Goal: Communication & Community: Answer question/provide support

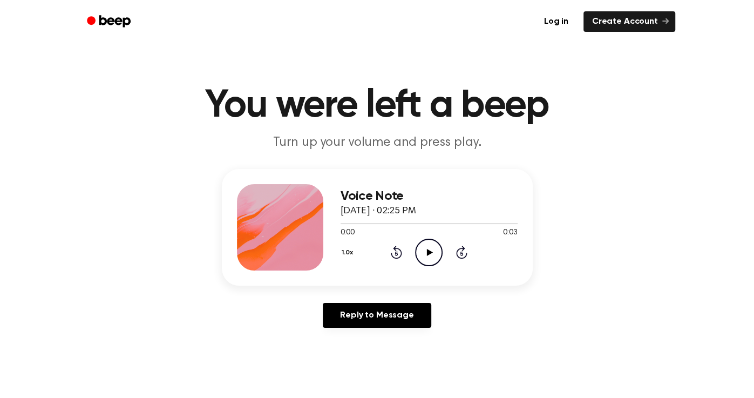
click at [428, 245] on icon "Play Audio" at bounding box center [429, 252] width 28 height 28
click at [421, 246] on icon "Play Audio" at bounding box center [429, 252] width 28 height 28
click at [425, 242] on icon "Play Audio" at bounding box center [429, 252] width 28 height 28
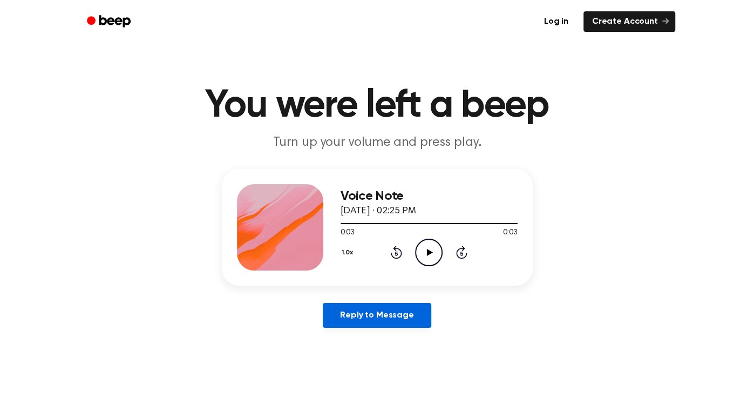
click at [394, 317] on link "Reply to Message" at bounding box center [377, 315] width 108 height 25
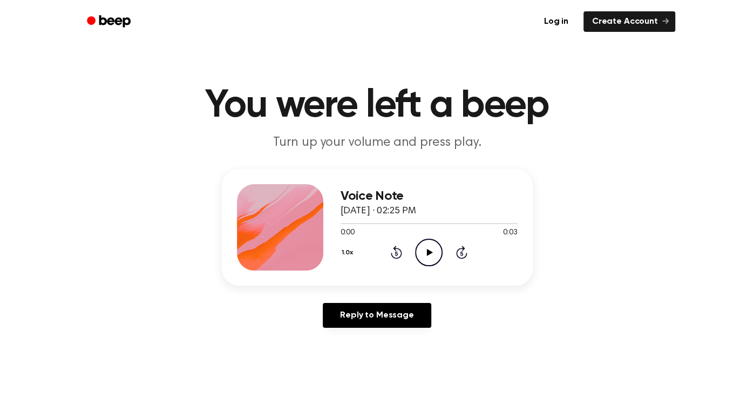
click at [426, 244] on icon "Play Audio" at bounding box center [429, 252] width 28 height 28
click at [418, 248] on icon "Play Audio" at bounding box center [429, 252] width 28 height 28
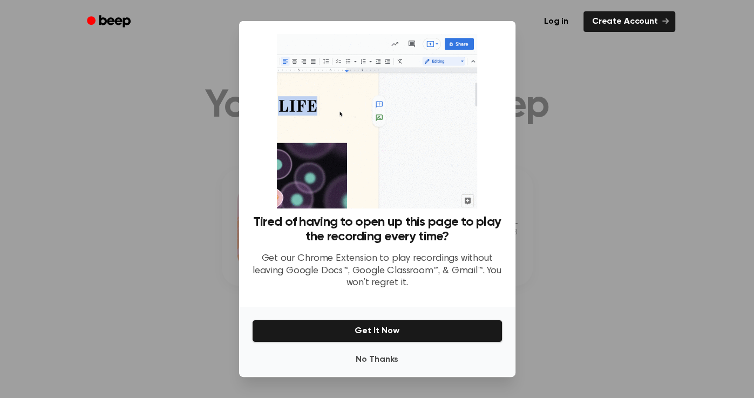
click at [369, 373] on div "No Thanks Get It Now" at bounding box center [377, 341] width 276 height 70
click at [368, 365] on button "No Thanks" at bounding box center [377, 359] width 250 height 22
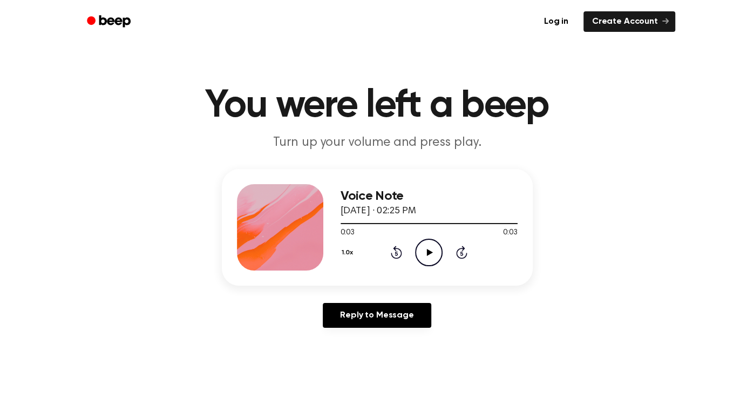
click at [423, 266] on div "Voice Note [DATE] · 02:25 PM 0:03 0:03 Your browser does not support the [objec…" at bounding box center [428, 227] width 177 height 86
click at [422, 258] on icon "Play Audio" at bounding box center [429, 252] width 28 height 28
click at [436, 250] on icon "Play Audio" at bounding box center [429, 252] width 28 height 28
click at [425, 251] on icon "Play Audio" at bounding box center [429, 252] width 28 height 28
drag, startPoint x: 597, startPoint y: 299, endPoint x: 565, endPoint y: 327, distance: 43.2
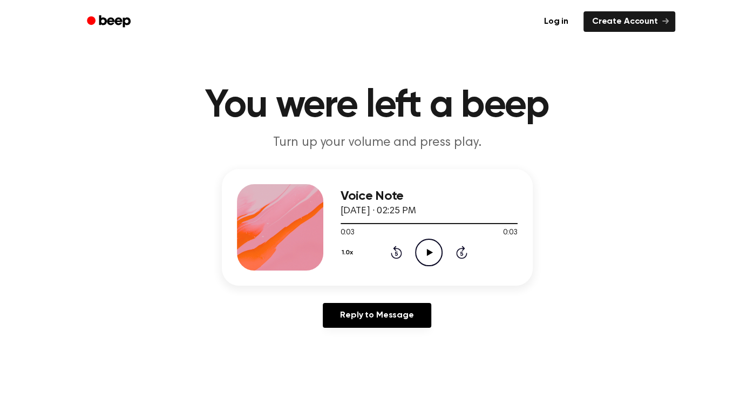
click at [565, 327] on div "Voice Note [DATE] · 02:25 PM 0:03 0:03 Your browser does not support the [objec…" at bounding box center [377, 252] width 728 height 167
click at [683, 363] on main "You were left a beep Turn up your volume and press play. Voice Note [DATE] · 02…" at bounding box center [377, 332] width 754 height 665
click at [604, 23] on link "Create Account" at bounding box center [629, 21] width 92 height 20
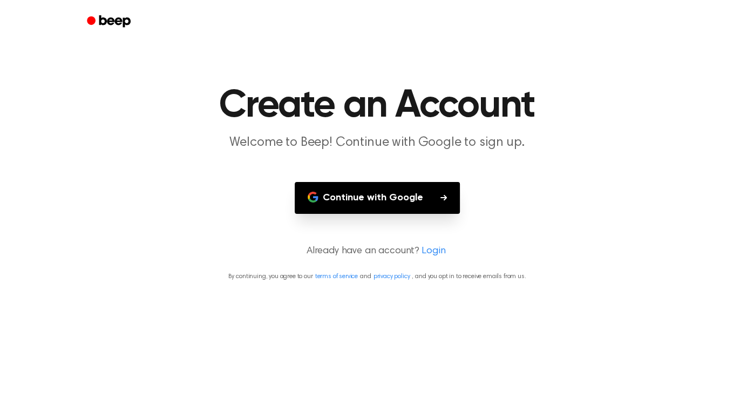
click at [426, 190] on button "Continue with Google" at bounding box center [377, 198] width 165 height 32
